Goal: Transaction & Acquisition: Purchase product/service

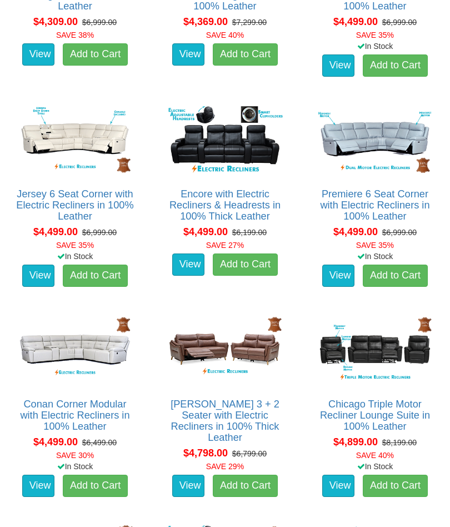
scroll to position [1764, 0]
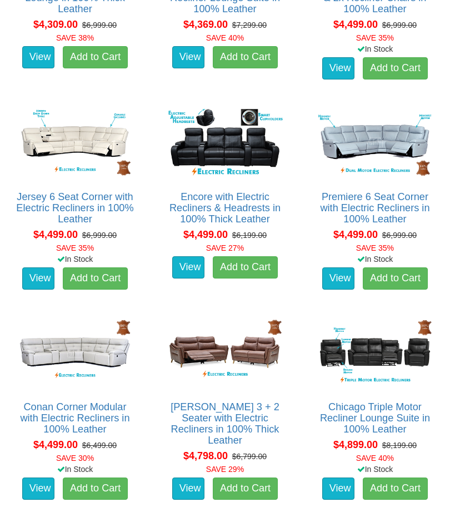
click at [63, 176] on img at bounding box center [74, 142] width 121 height 75
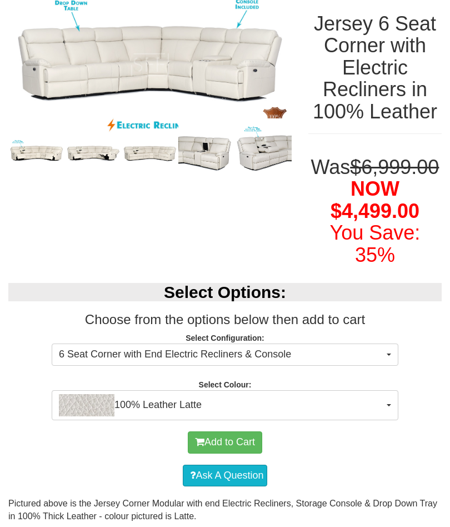
scroll to position [155, 0]
click at [382, 416] on span "100% Leather Latte" at bounding box center [221, 405] width 325 height 22
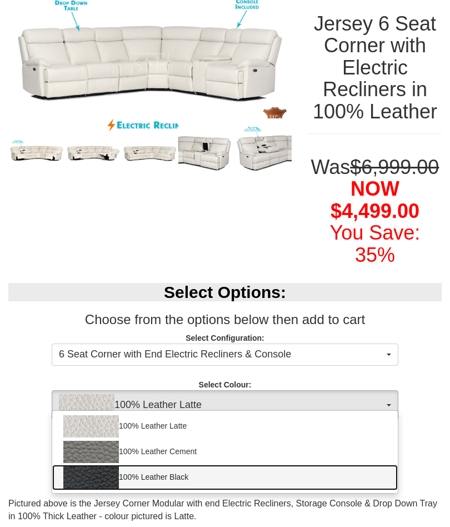
click at [148, 490] on link "100% Leather Black" at bounding box center [225, 478] width 346 height 26
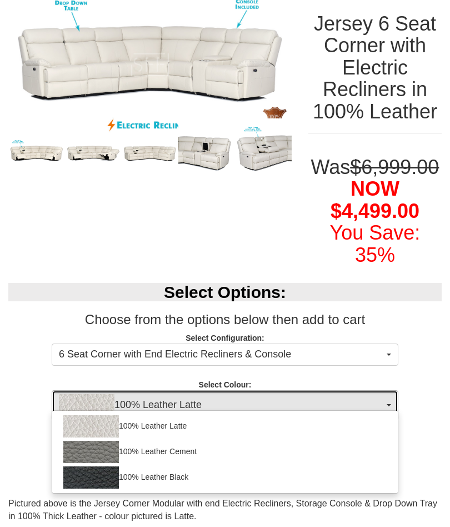
select select "1145"
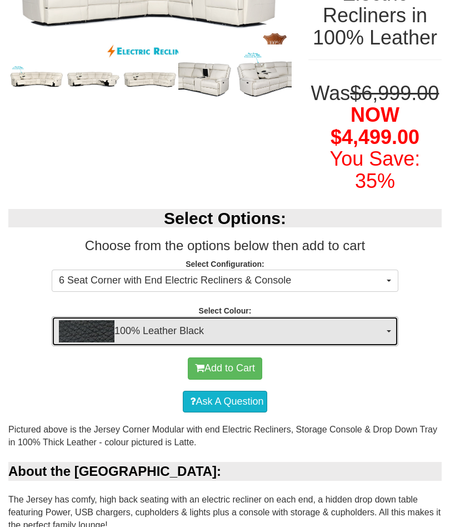
scroll to position [227, 0]
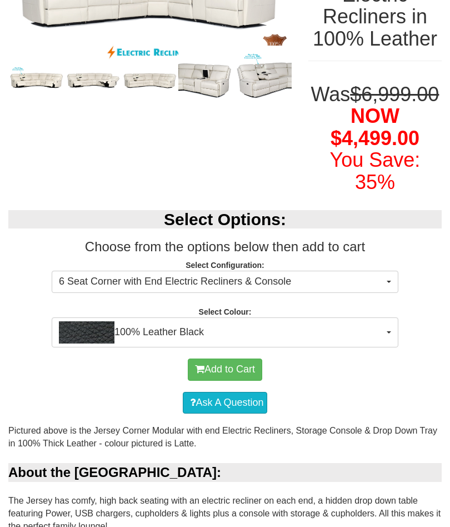
click at [376, 289] on span "6 Seat Corner with End Electric Recliners & Console" at bounding box center [221, 282] width 325 height 14
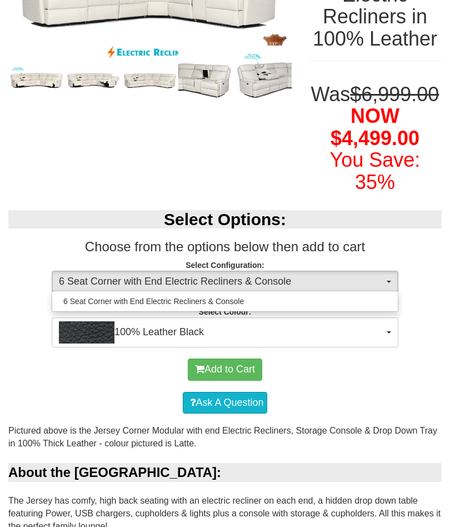
click at [358, 301] on div at bounding box center [225, 263] width 450 height 527
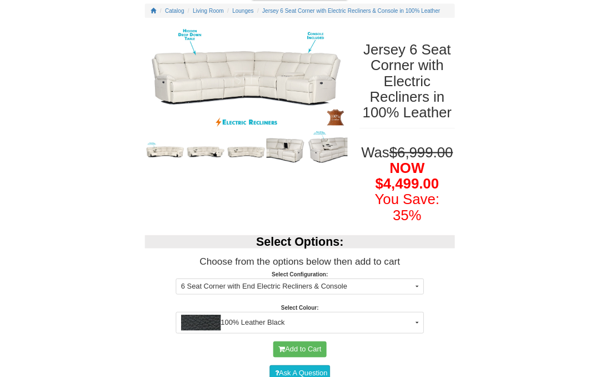
scroll to position [215, 0]
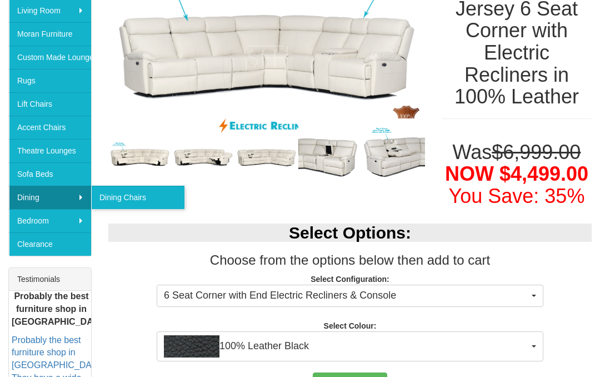
click at [155, 125] on img at bounding box center [266, 59] width 317 height 166
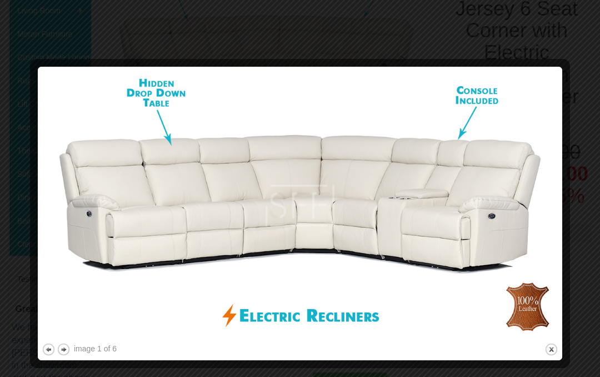
click at [67, 349] on button "next" at bounding box center [64, 349] width 14 height 14
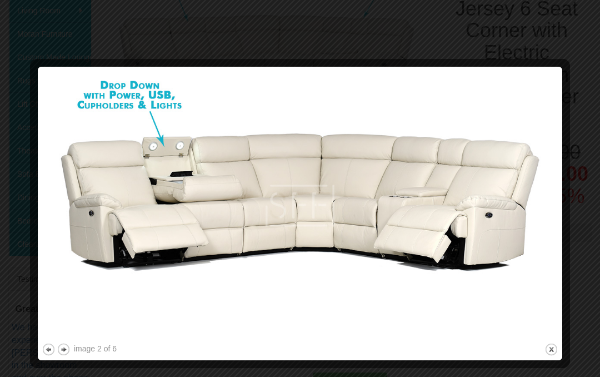
click at [66, 351] on button "next" at bounding box center [64, 349] width 14 height 14
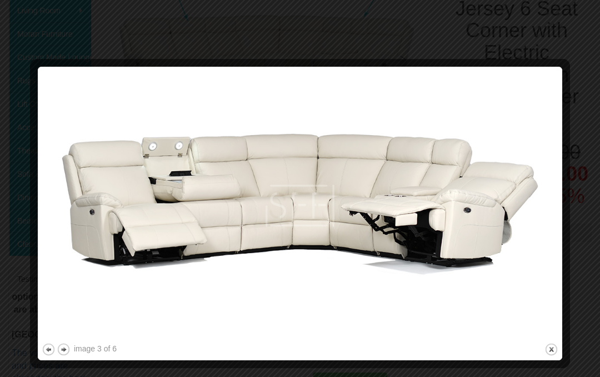
click at [61, 346] on button "next" at bounding box center [64, 349] width 14 height 14
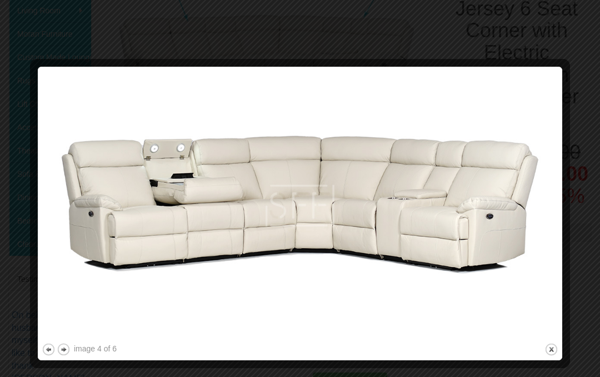
click at [63, 350] on button "next" at bounding box center [64, 349] width 14 height 14
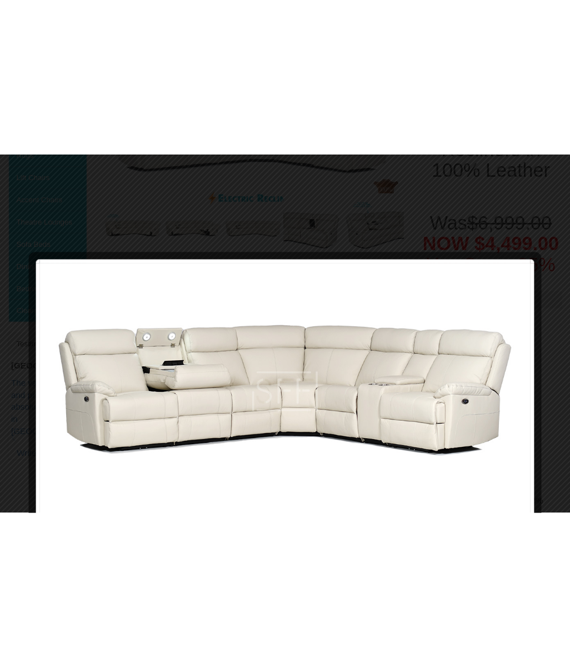
scroll to position [220, 0]
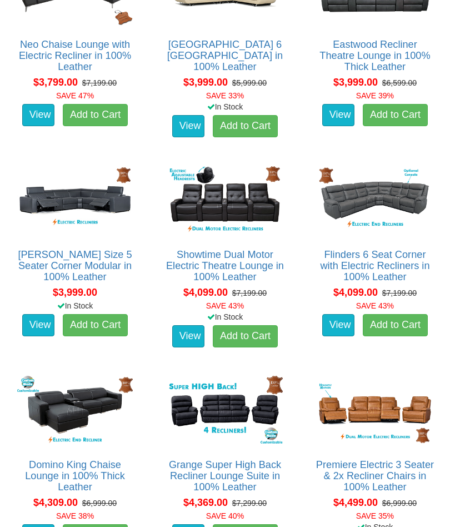
scroll to position [1287, 0]
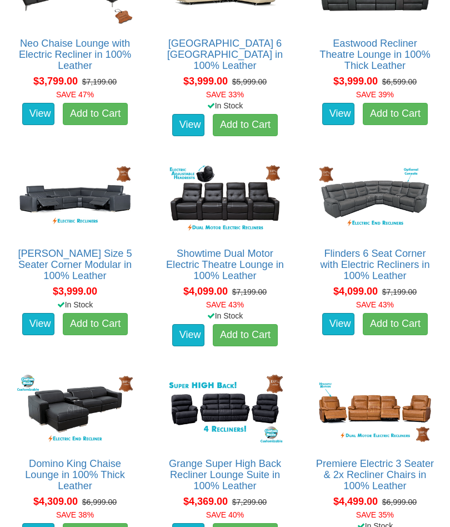
click at [361, 232] on img at bounding box center [375, 199] width 121 height 75
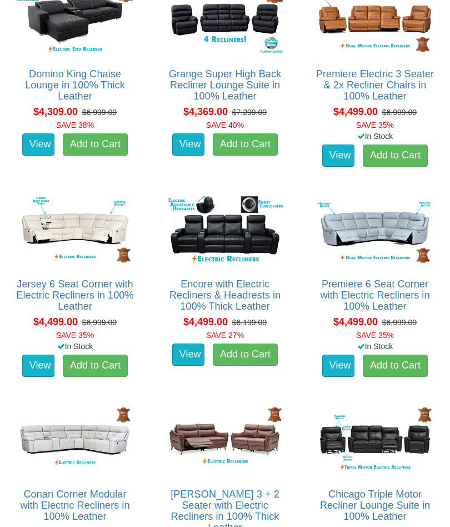
scroll to position [1676, 0]
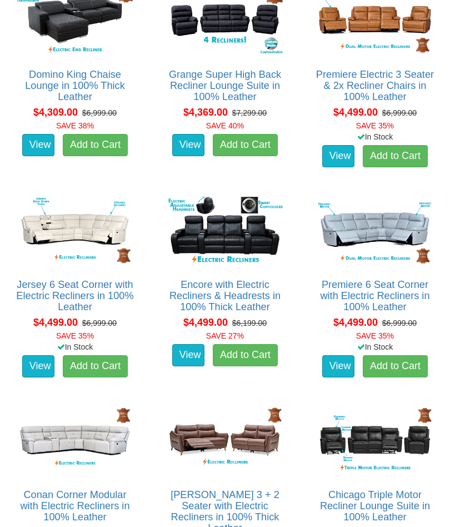
click at [51, 235] on img at bounding box center [74, 230] width 121 height 75
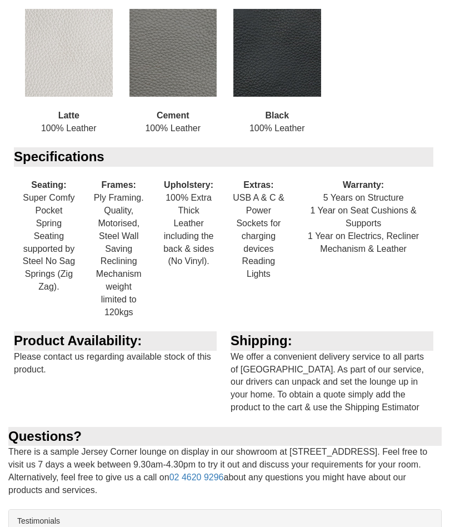
scroll to position [1245, 0]
